Goal: Task Accomplishment & Management: Complete application form

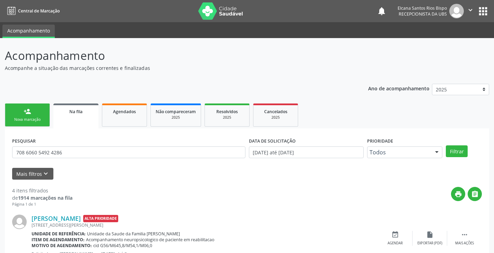
scroll to position [35, 0]
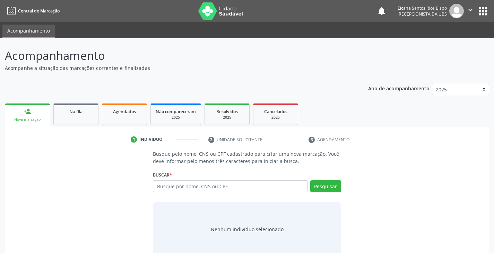
click at [202, 186] on input "text" at bounding box center [230, 186] width 154 height 12
type input "025.398.525-05"
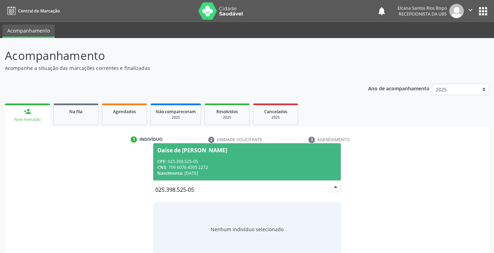
click at [192, 168] on div "CNS: 709 6076 4595 2272" at bounding box center [246, 168] width 179 height 6
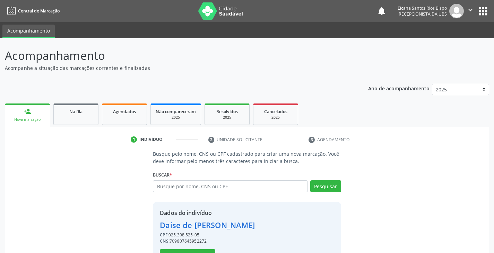
scroll to position [25, 0]
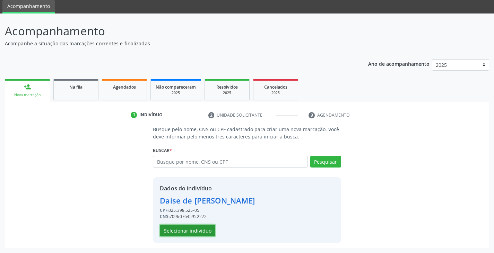
drag, startPoint x: 202, startPoint y: 232, endPoint x: 199, endPoint y: 235, distance: 3.7
click at [199, 235] on button "Selecionar indivíduo" at bounding box center [187, 231] width 55 height 12
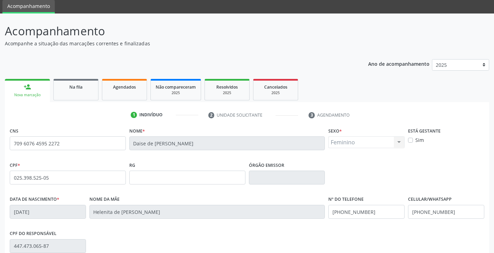
scroll to position [122, 0]
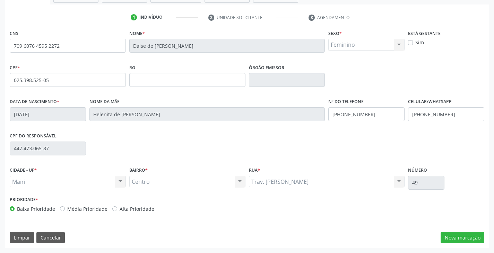
click at [140, 209] on label "Alta Prioridade" at bounding box center [136, 208] width 35 height 7
click at [117, 209] on input "Alta Prioridade" at bounding box center [114, 208] width 5 height 6
radio input "true"
click at [377, 115] on input "(74) 99916-6708" at bounding box center [366, 114] width 76 height 14
type input "(74) 99939-8499"
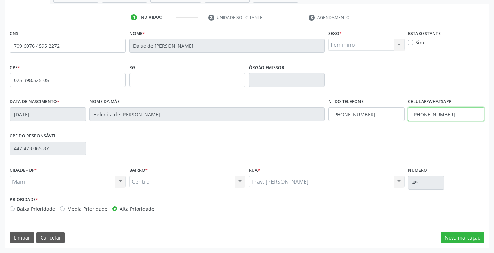
click at [458, 116] on input "(74) 99964-8246" at bounding box center [446, 114] width 76 height 14
type input "(74) 99939-8499"
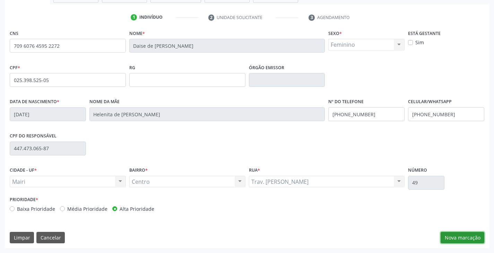
click at [469, 234] on button "Nova marcação" at bounding box center [462, 238] width 44 height 12
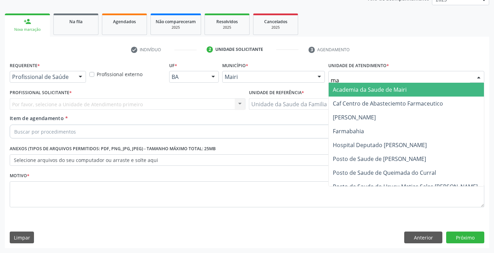
type input "mar"
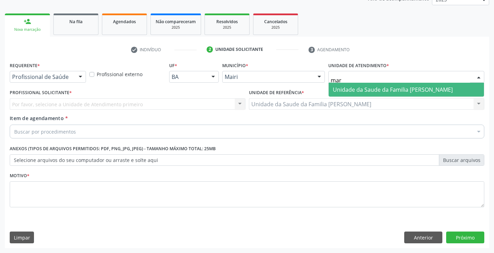
click at [346, 85] on span "Unidade da Saude da Familia [PERSON_NAME]" at bounding box center [405, 90] width 155 height 14
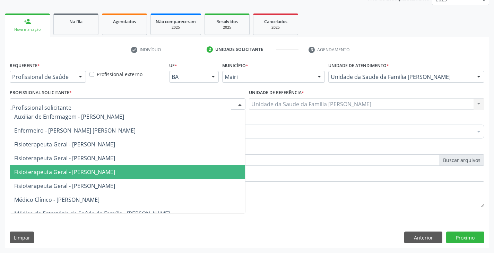
drag, startPoint x: 29, startPoint y: 127, endPoint x: 32, endPoint y: 197, distance: 70.0
click at [32, 194] on ul "Auxiliar de Enfermagem - Dariane Souza Rios Enfermeiro - Keile Kemyly Assis da …" at bounding box center [127, 221] width 235 height 222
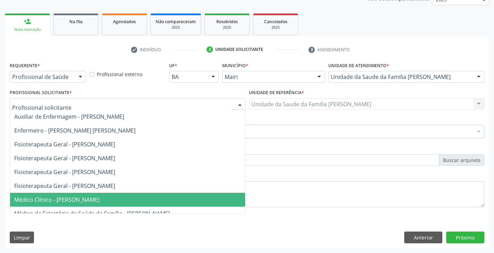
click at [31, 198] on span "Médico Clínico - Marilia Sodre Barreto" at bounding box center [56, 200] width 85 height 8
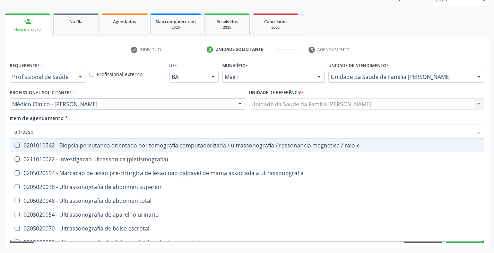
type input "ultrasson"
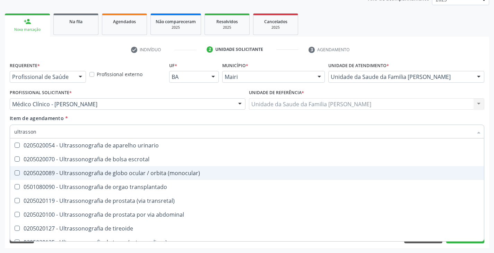
scroll to position [104, 0]
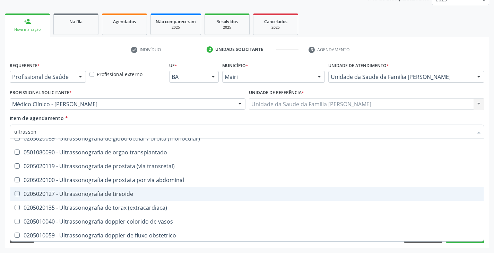
click at [149, 195] on div "0205020127 - Ultrassonografia de tireoide" at bounding box center [246, 194] width 465 height 6
checkbox tireoide "true"
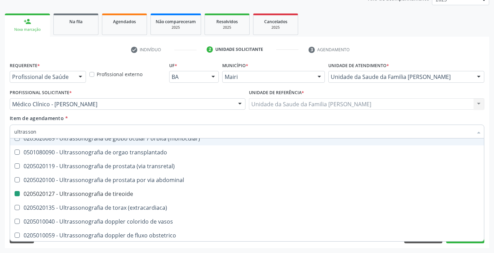
drag, startPoint x: 153, startPoint y: 110, endPoint x: 171, endPoint y: 139, distance: 33.2
click at [153, 110] on div "Profissional Solicitante * Médico Clínico - Marilia Sodre Barreto Auxiliar de E…" at bounding box center [127, 101] width 239 height 27
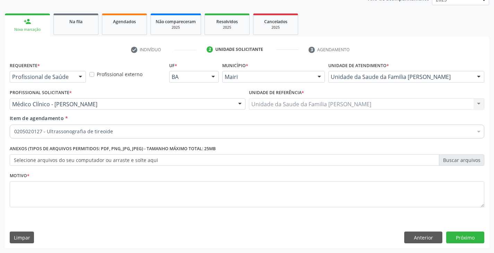
scroll to position [0, 0]
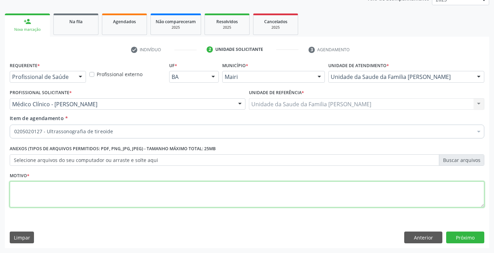
click at [80, 191] on textarea at bounding box center [247, 194] width 474 height 26
type textarea "avaliação"
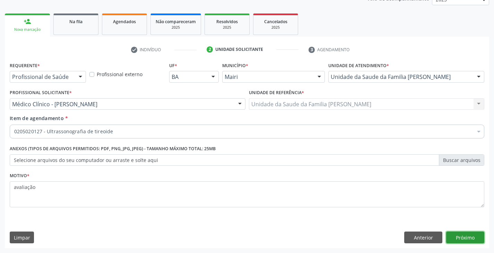
click at [469, 234] on button "Próximo" at bounding box center [465, 238] width 38 height 12
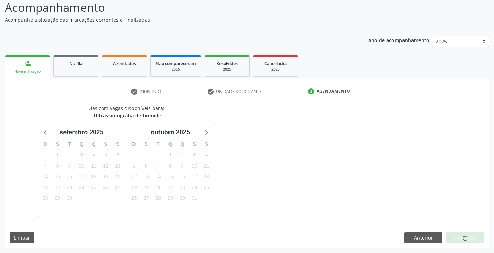
scroll to position [69, 0]
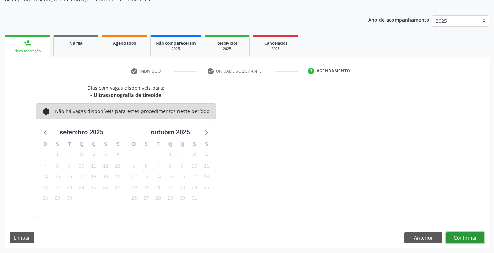
click at [469, 236] on button "Confirmar" at bounding box center [465, 238] width 38 height 12
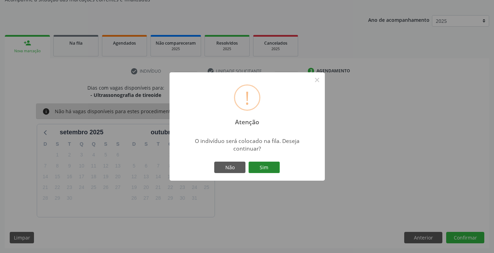
click at [268, 168] on button "Sim" at bounding box center [263, 168] width 31 height 12
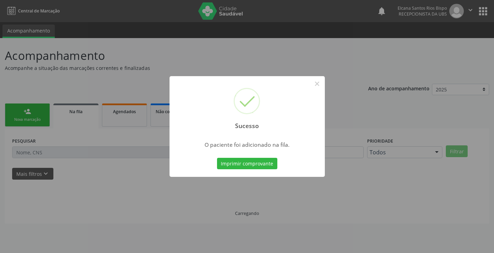
scroll to position [0, 0]
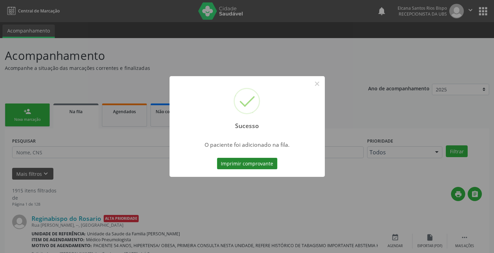
click at [274, 162] on button "Imprimir comprovante" at bounding box center [247, 164] width 60 height 12
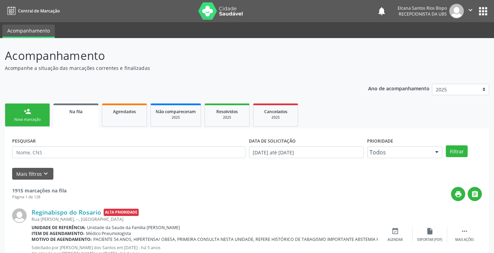
click at [32, 114] on link "person_add Nova marcação" at bounding box center [27, 115] width 45 height 23
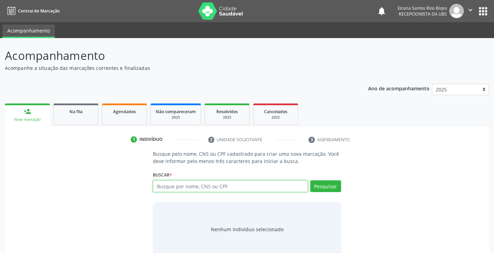
click at [191, 190] on input "text" at bounding box center [230, 186] width 154 height 12
paste input "709 6076 4595 2272"
type input "709 6076 4595 2272"
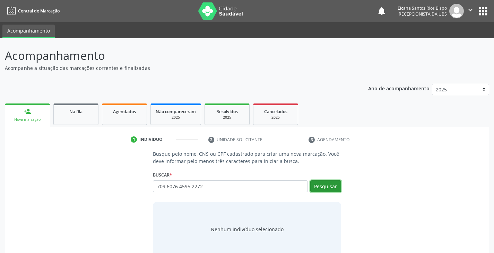
click at [318, 184] on button "Pesquisar" at bounding box center [325, 186] width 31 height 12
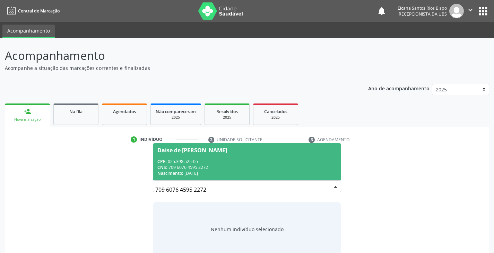
click at [198, 164] on div "CPF: 025.398.525-05 CNS: 709 6076 4595 2272 Nascimento: 22/04/1985" at bounding box center [246, 168] width 179 height 18
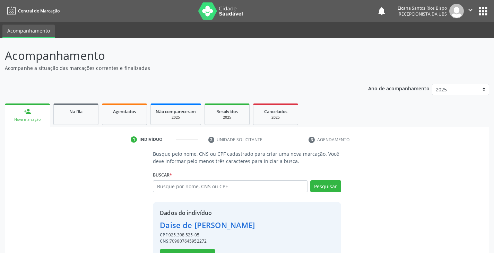
scroll to position [25, 0]
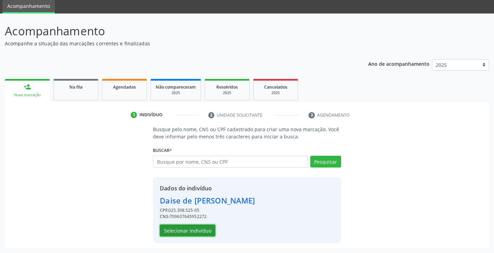
click at [192, 228] on button "Selecionar indivíduo" at bounding box center [187, 231] width 55 height 12
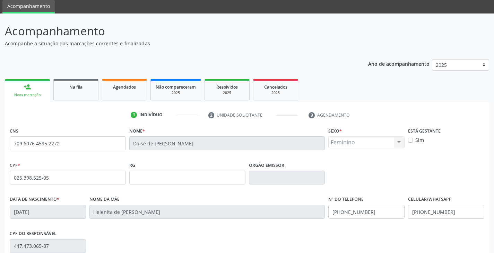
scroll to position [122, 0]
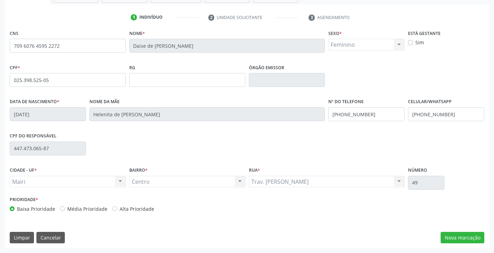
click at [140, 210] on label "Alta Prioridade" at bounding box center [136, 208] width 35 height 7
click at [117, 210] on input "Alta Prioridade" at bounding box center [114, 208] width 5 height 6
radio input "true"
click at [467, 239] on button "Nova marcação" at bounding box center [462, 238] width 44 height 12
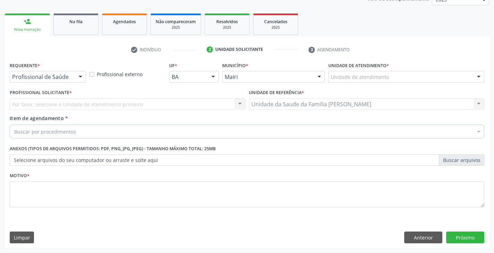
scroll to position [90, 0]
drag, startPoint x: 467, startPoint y: 239, endPoint x: 428, endPoint y: 242, distance: 38.6
click at [432, 242] on div "Anterior Próximo" at bounding box center [444, 238] width 80 height 12
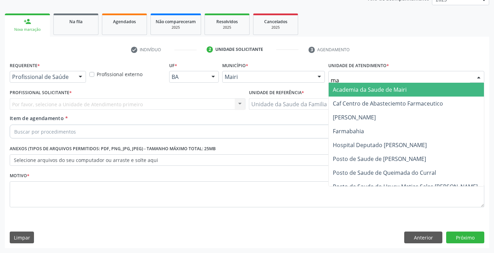
type input "mar"
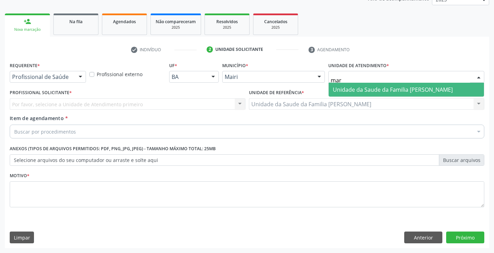
click at [349, 90] on span "Unidade da Saude da Familia [PERSON_NAME]" at bounding box center [392, 90] width 120 height 8
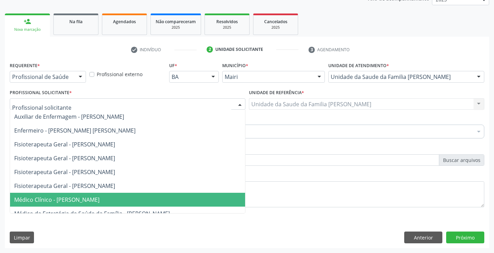
click at [44, 198] on span "Médico Clínico - Marilia Sodre Barreto" at bounding box center [56, 200] width 85 height 8
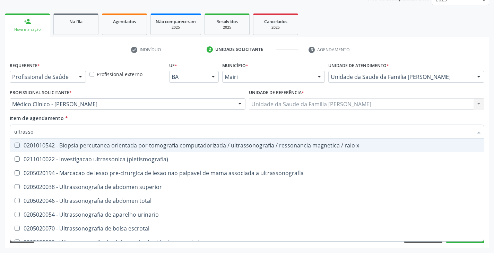
type input "ultrasson"
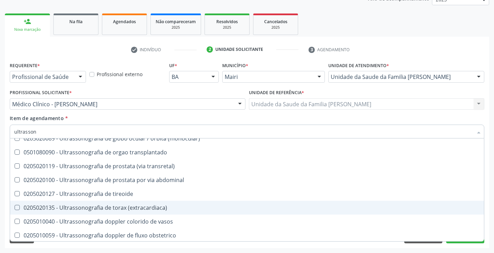
scroll to position [173, 0]
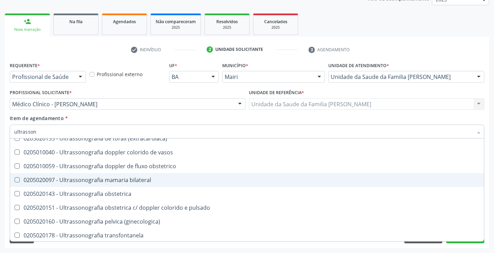
click at [107, 181] on div "0205020097 - Ultrassonografia mamaria bilateral" at bounding box center [246, 180] width 465 height 6
checkbox bilateral "true"
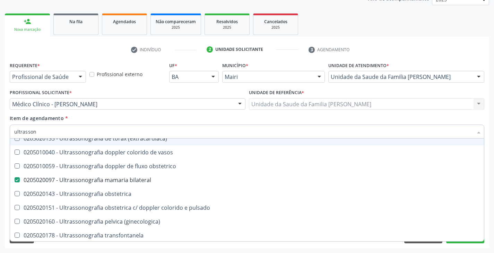
click at [109, 117] on div "Item de agendamento * ultrasson Desfazer seleção 0201010542 - Biopsia percutane…" at bounding box center [247, 126] width 474 height 22
checkbox \(pletismografia\) "true"
checkbox bilateral "false"
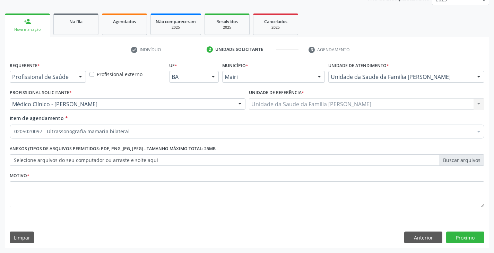
scroll to position [0, 0]
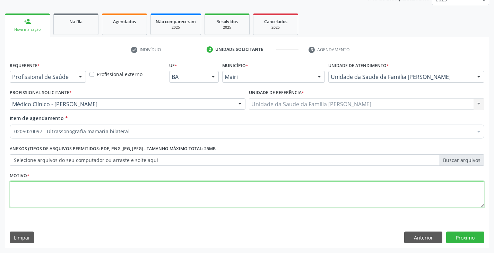
click at [73, 199] on textarea at bounding box center [247, 194] width 474 height 26
type textarea "linfonodos? nódulos"
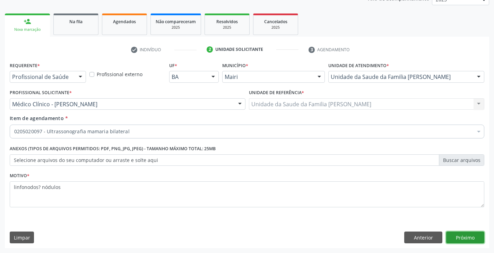
click at [461, 238] on button "Próximo" at bounding box center [465, 238] width 38 height 12
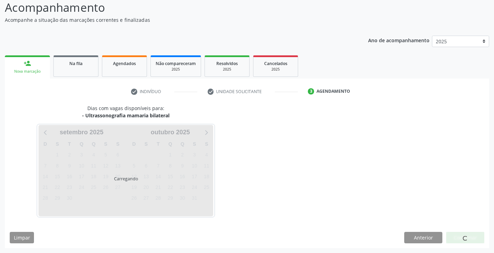
scroll to position [69, 0]
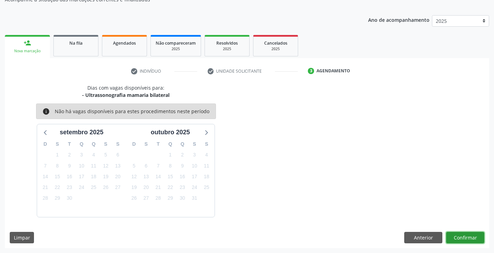
click at [461, 238] on button "Confirmar" at bounding box center [465, 238] width 38 height 12
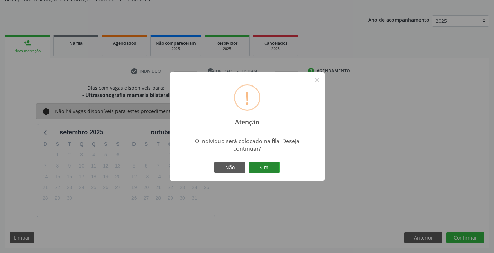
click at [275, 169] on button "Sim" at bounding box center [263, 168] width 31 height 12
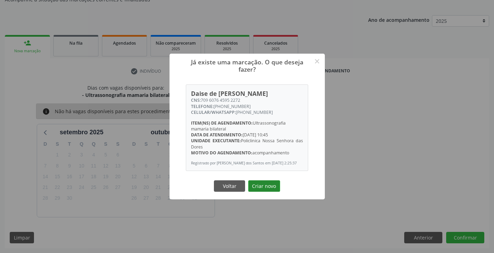
click at [269, 187] on button "Criar novo" at bounding box center [264, 186] width 32 height 12
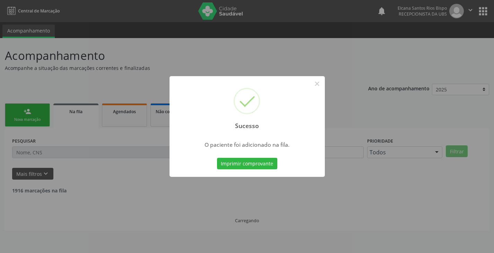
scroll to position [0, 0]
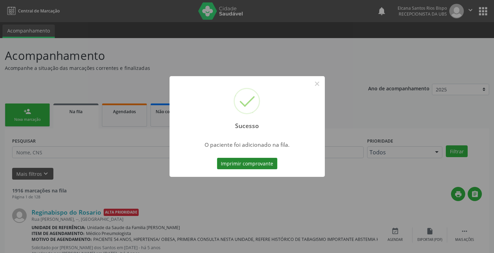
click at [272, 169] on button "Imprimir comprovante" at bounding box center [247, 164] width 60 height 12
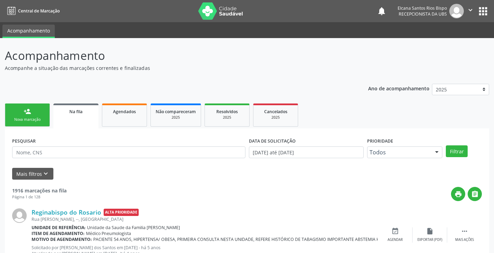
click at [70, 160] on div "PESQUISAR" at bounding box center [128, 149] width 237 height 27
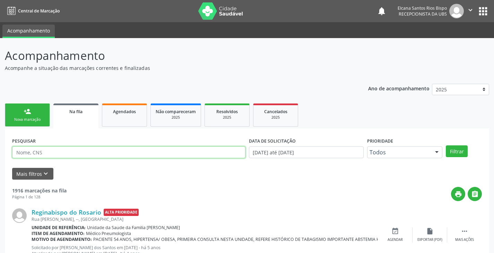
click at [74, 153] on input "text" at bounding box center [128, 153] width 233 height 12
paste input "709 6076 4595 2272"
type input "709 6076 4595 2272"
click at [445, 145] on button "Filtrar" at bounding box center [456, 151] width 22 height 12
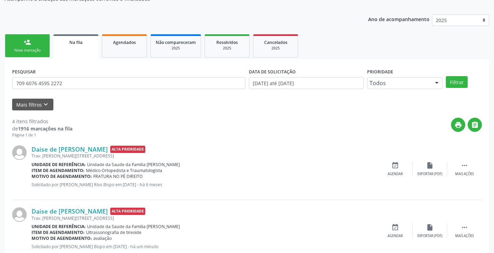
scroll to position [139, 0]
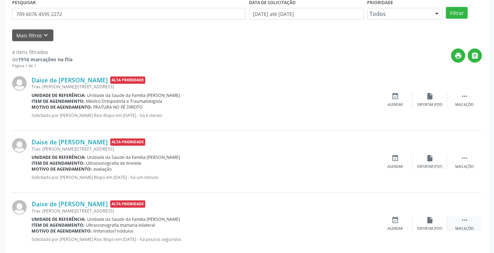
click at [463, 218] on icon "" at bounding box center [464, 220] width 8 height 8
click at [427, 221] on icon "edit" at bounding box center [430, 220] width 8 height 8
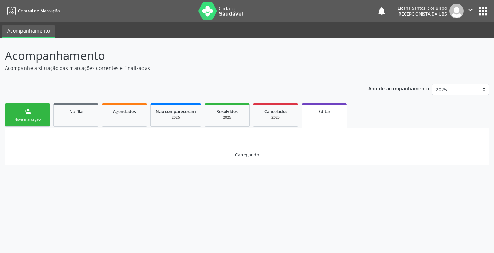
scroll to position [0, 0]
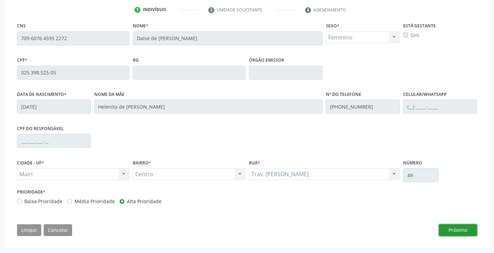
click at [448, 231] on button "Próximo" at bounding box center [457, 230] width 38 height 12
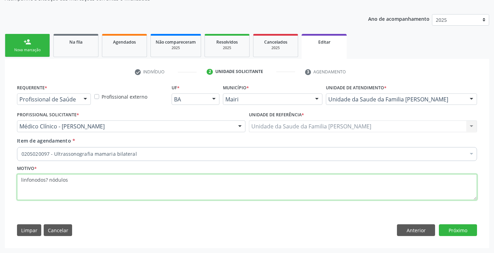
click at [113, 181] on textarea "linfonodos? nódulos" at bounding box center [247, 187] width 460 height 26
type textarea "linfonodos? nódulos, ACS JECINALDO"
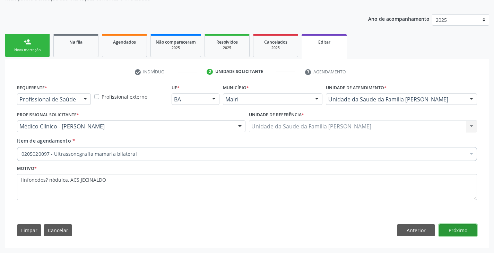
click at [458, 229] on button "Próximo" at bounding box center [457, 230] width 38 height 12
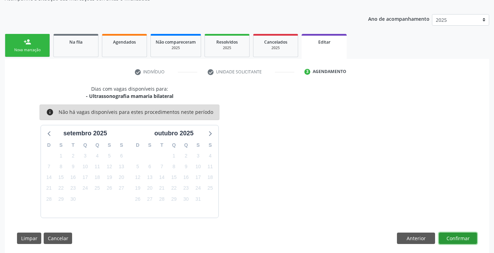
click at [463, 235] on button "Confirmar" at bounding box center [457, 239] width 38 height 12
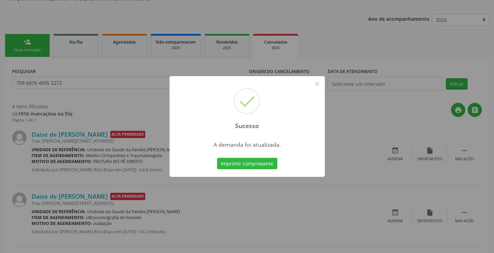
scroll to position [0, 0]
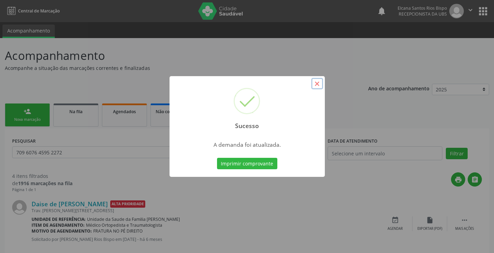
click at [313, 82] on button "×" at bounding box center [317, 84] width 12 height 12
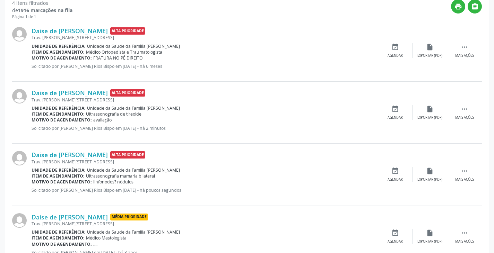
scroll to position [200, 0]
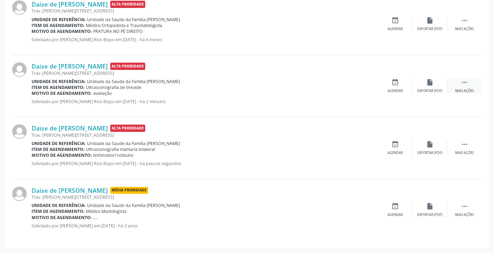
click at [468, 82] on div " Mais ações" at bounding box center [464, 86] width 35 height 15
click at [434, 83] on div "edit Editar" at bounding box center [429, 86] width 35 height 15
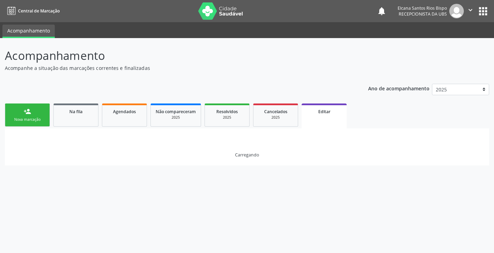
scroll to position [0, 0]
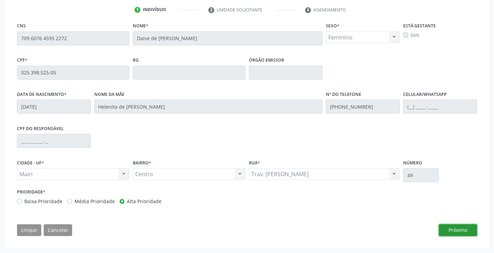
click at [463, 226] on button "Próximo" at bounding box center [457, 230] width 38 height 12
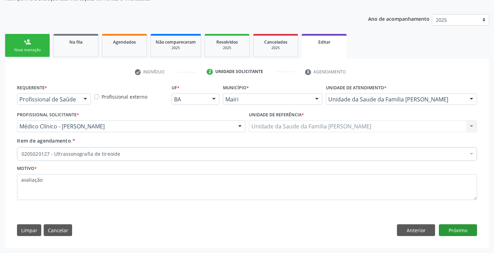
scroll to position [70, 0]
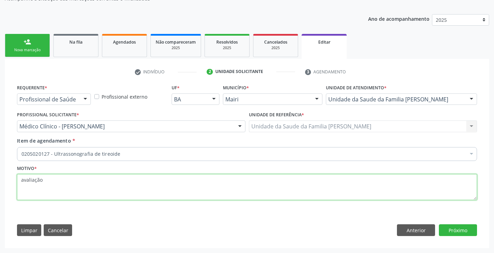
click at [247, 185] on textarea "avaliação" at bounding box center [247, 187] width 460 height 26
type textarea "avaliação, ACS JECIENALDO"
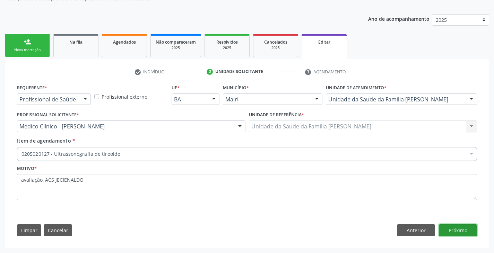
click at [463, 232] on button "Próximo" at bounding box center [457, 230] width 38 height 12
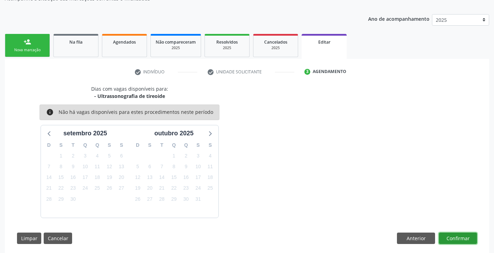
click at [463, 237] on button "Confirmar" at bounding box center [457, 239] width 38 height 12
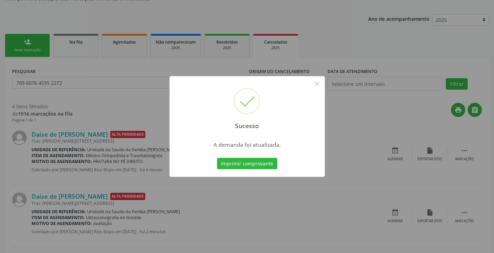
scroll to position [0, 0]
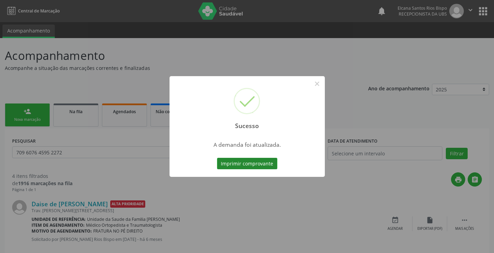
click at [267, 162] on button "Imprimir comprovante" at bounding box center [247, 164] width 60 height 12
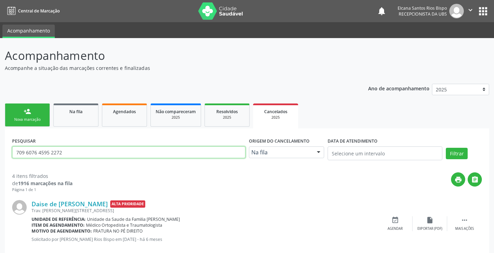
click at [82, 152] on input "709 6076 4595 2272" at bounding box center [128, 153] width 233 height 12
click at [445, 148] on button "Filtrar" at bounding box center [456, 154] width 22 height 12
